Goal: Information Seeking & Learning: Learn about a topic

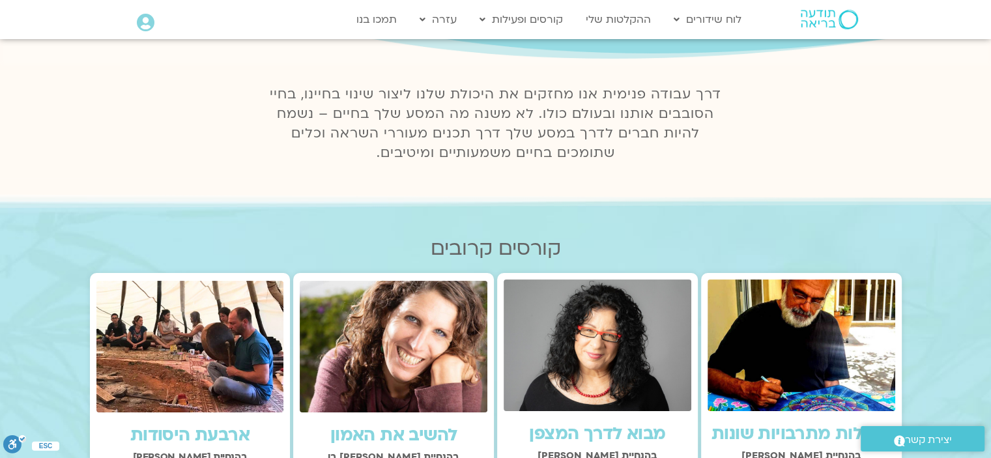
scroll to position [391, 0]
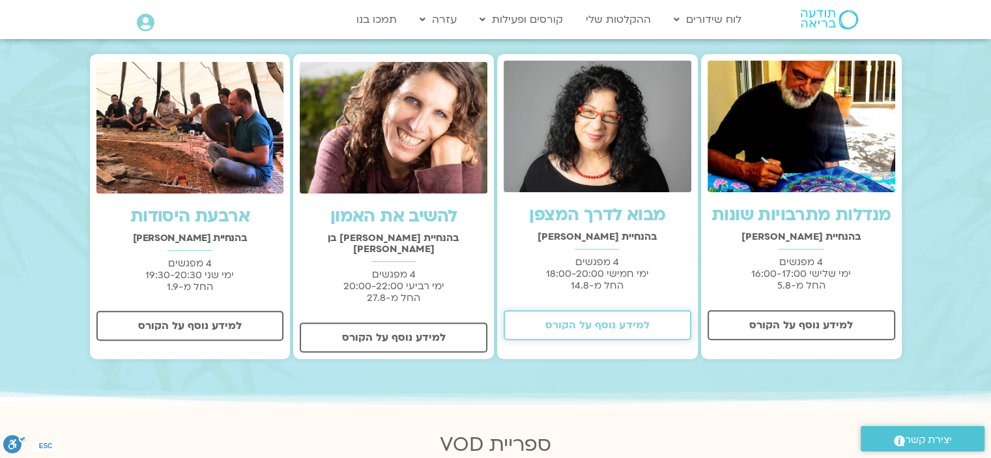
click at [586, 322] on span "למידע נוסף על הקורס" at bounding box center [597, 325] width 104 height 12
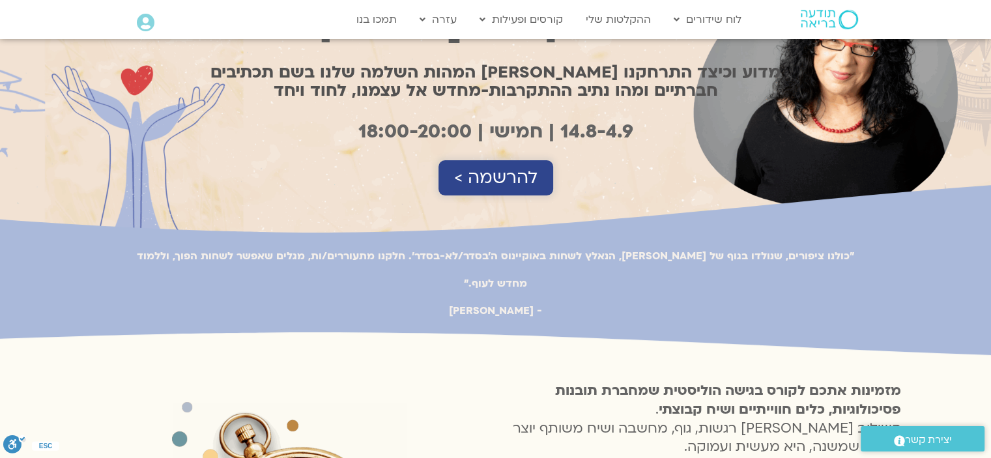
click at [507, 173] on span "להרשמה >" at bounding box center [495, 178] width 83 height 20
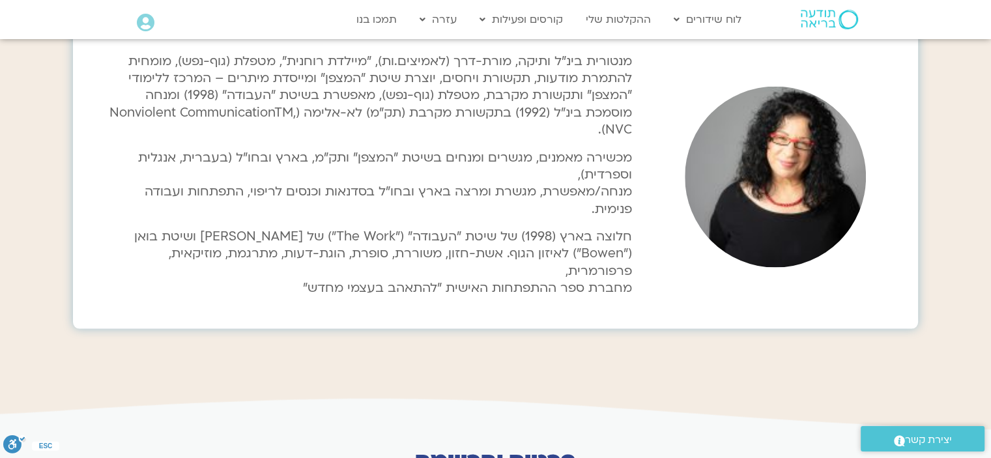
scroll to position [2932, 0]
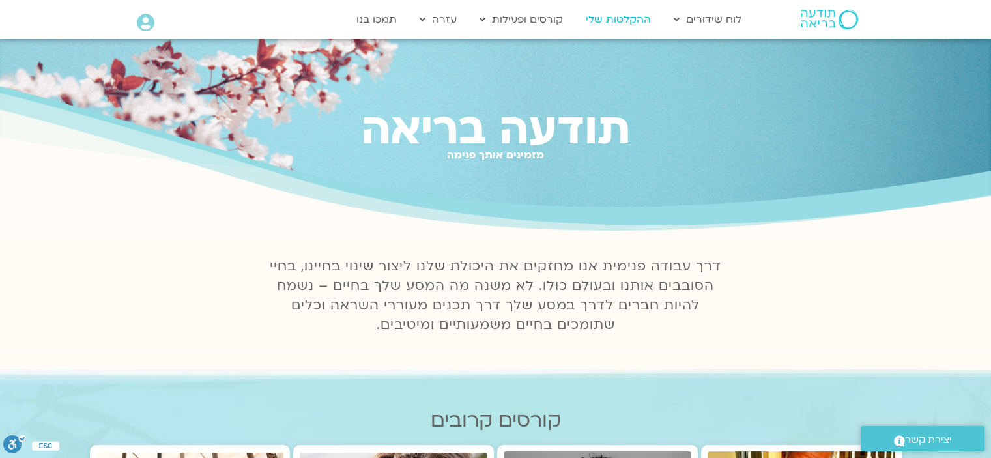
click at [610, 19] on link "ההקלטות שלי" at bounding box center [618, 19] width 78 height 25
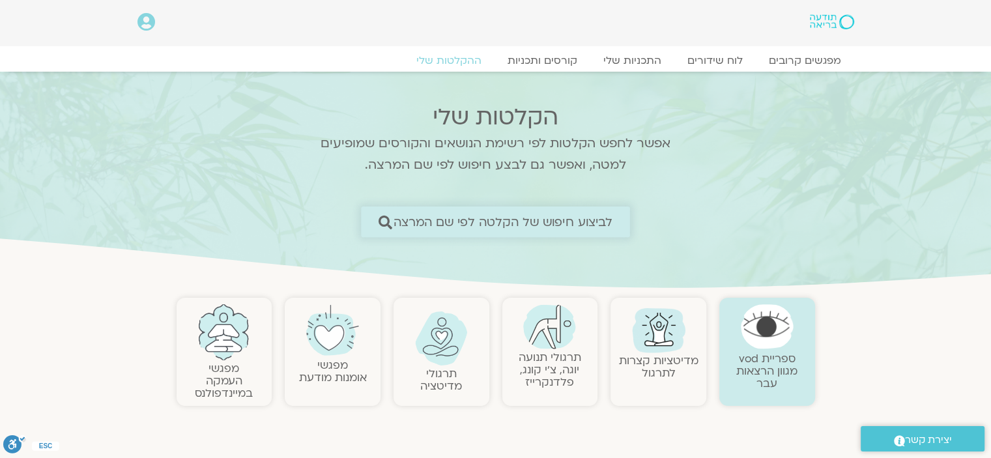
click at [586, 223] on span "לביצוע חיפוש של הקלטה לפי שם המרצה" at bounding box center [502, 222] width 219 height 14
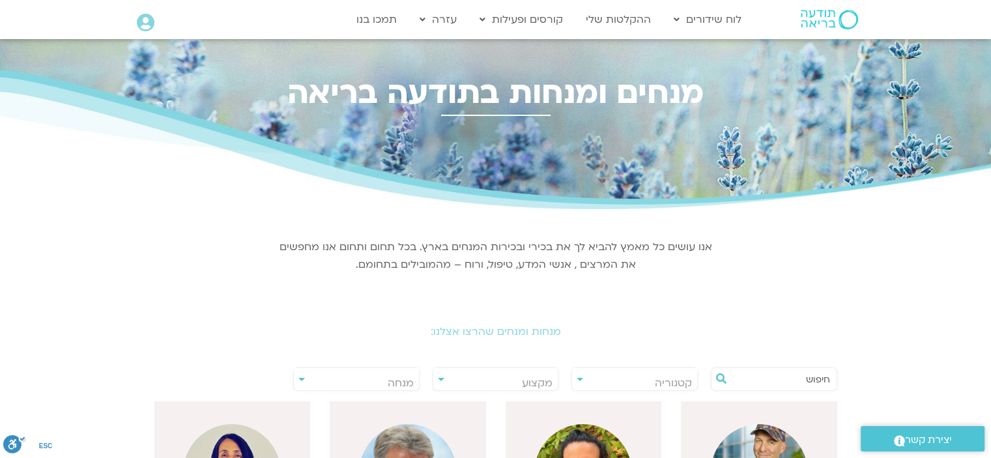
click at [817, 376] on input "text" at bounding box center [780, 379] width 99 height 22
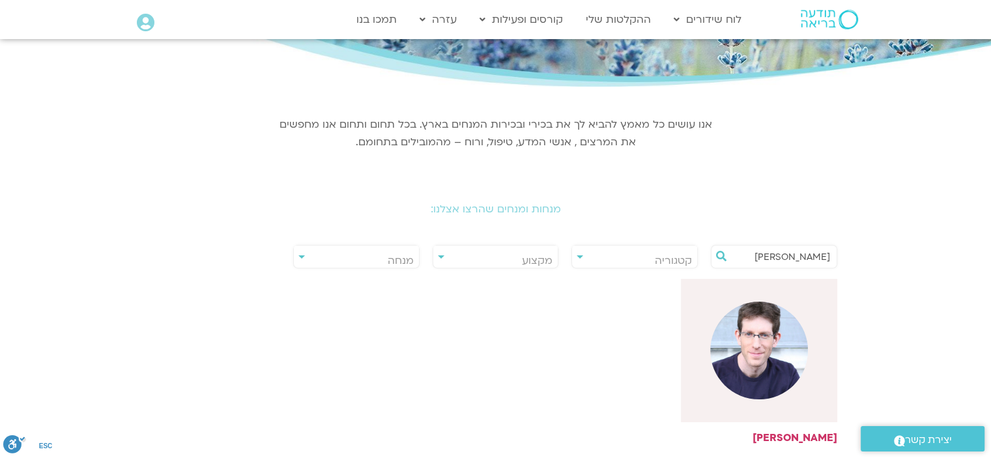
scroll to position [326, 0]
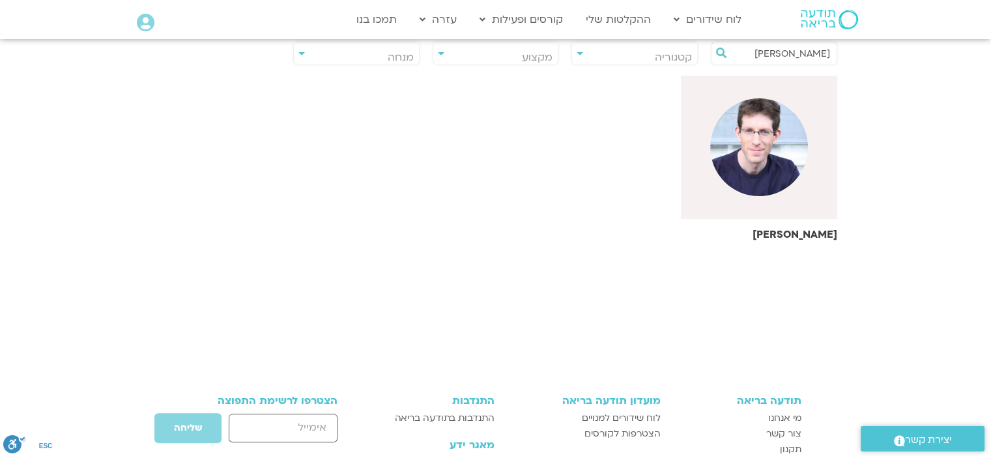
type input "[PERSON_NAME]"
click at [737, 158] on img at bounding box center [759, 147] width 98 height 98
click at [828, 231] on h6 "[PERSON_NAME]" at bounding box center [759, 235] width 156 height 12
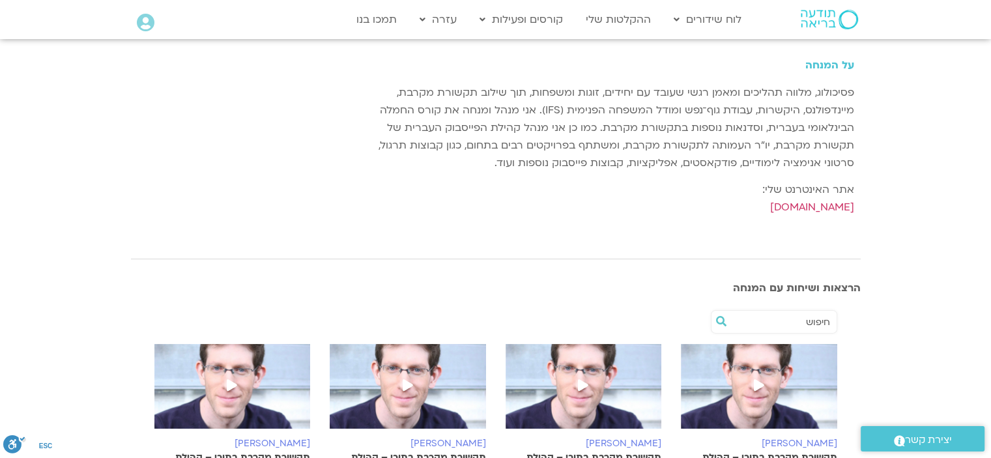
scroll to position [326, 0]
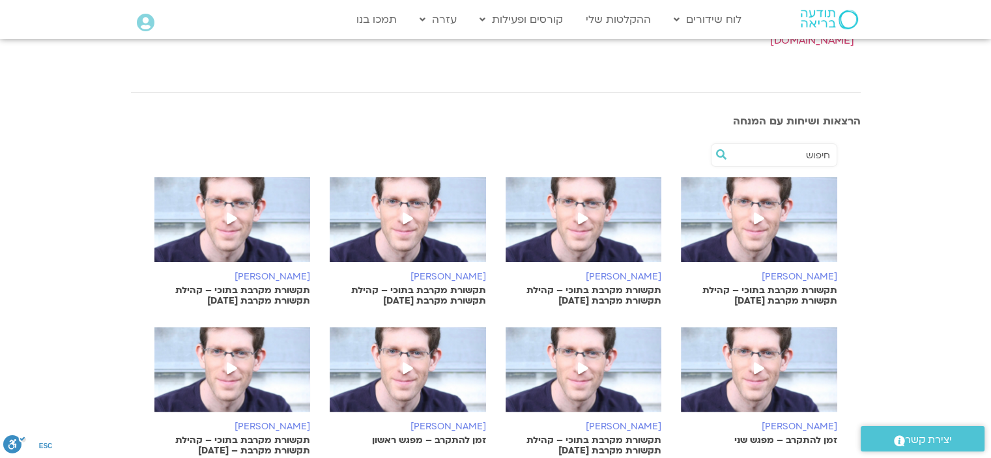
click at [756, 210] on span at bounding box center [758, 219] width 23 height 23
